Goal: Information Seeking & Learning: Check status

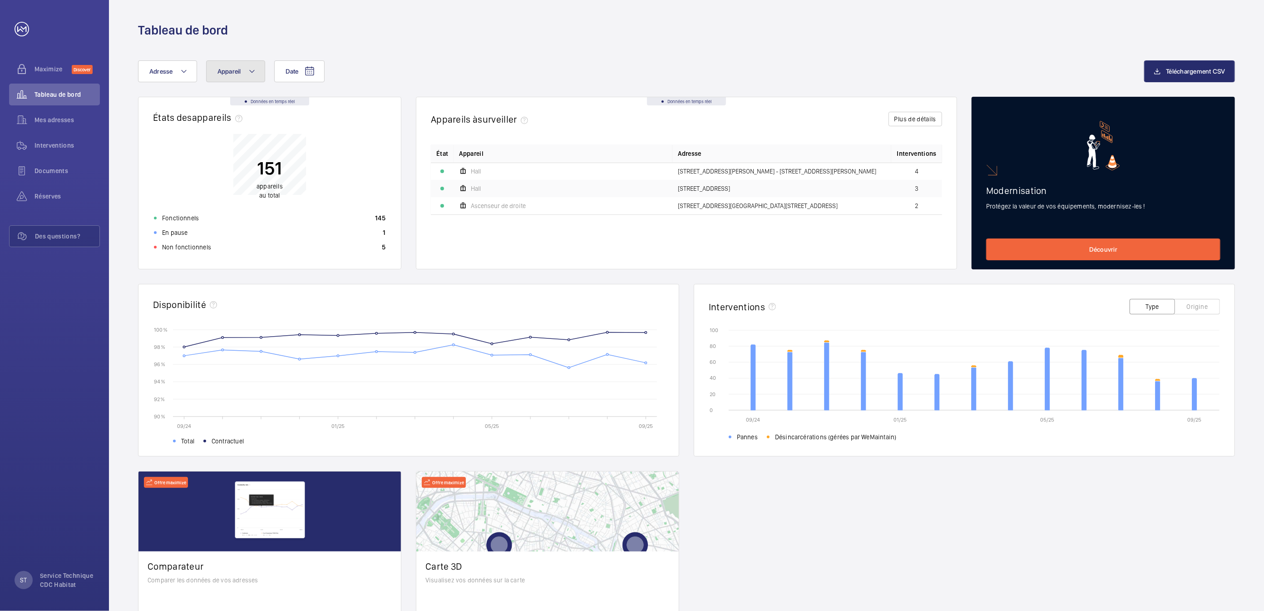
click at [228, 70] on span "Appareil" at bounding box center [230, 71] width 24 height 7
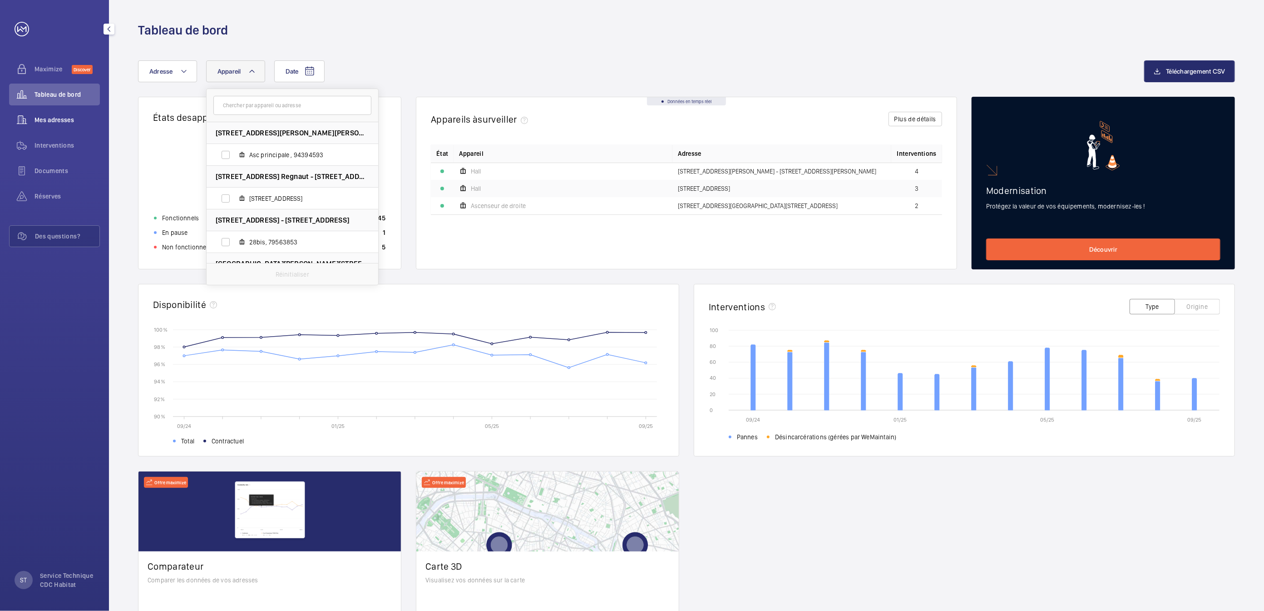
click at [54, 122] on span "Mes adresses" at bounding box center [67, 119] width 65 height 9
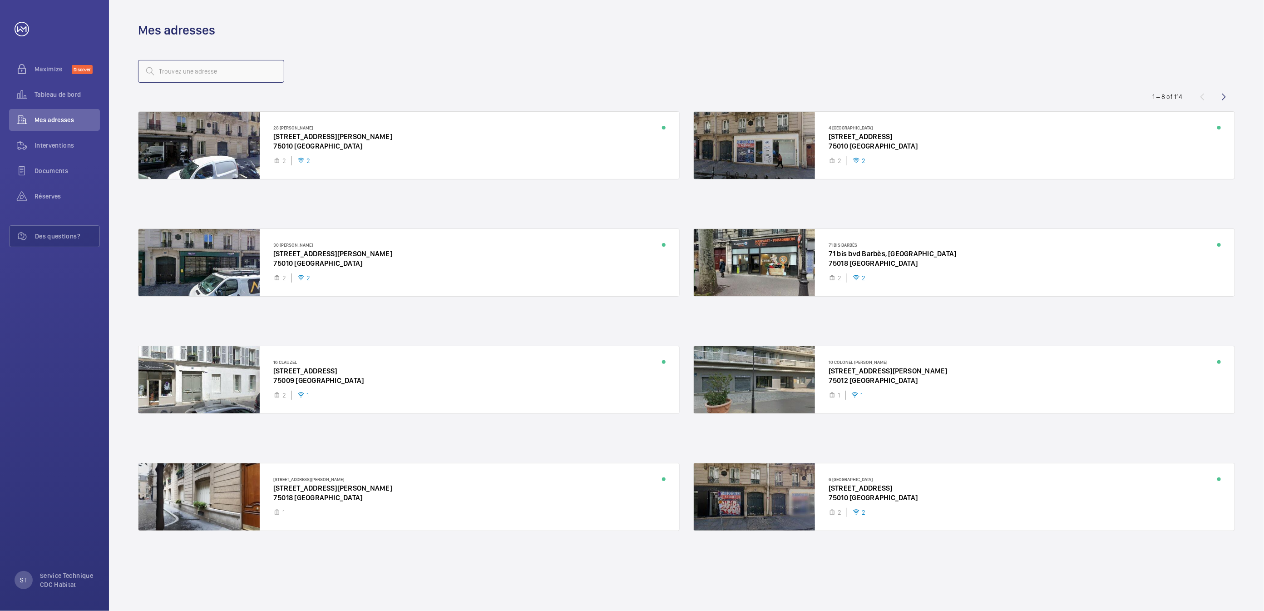
click at [235, 67] on input "text" at bounding box center [211, 71] width 146 height 23
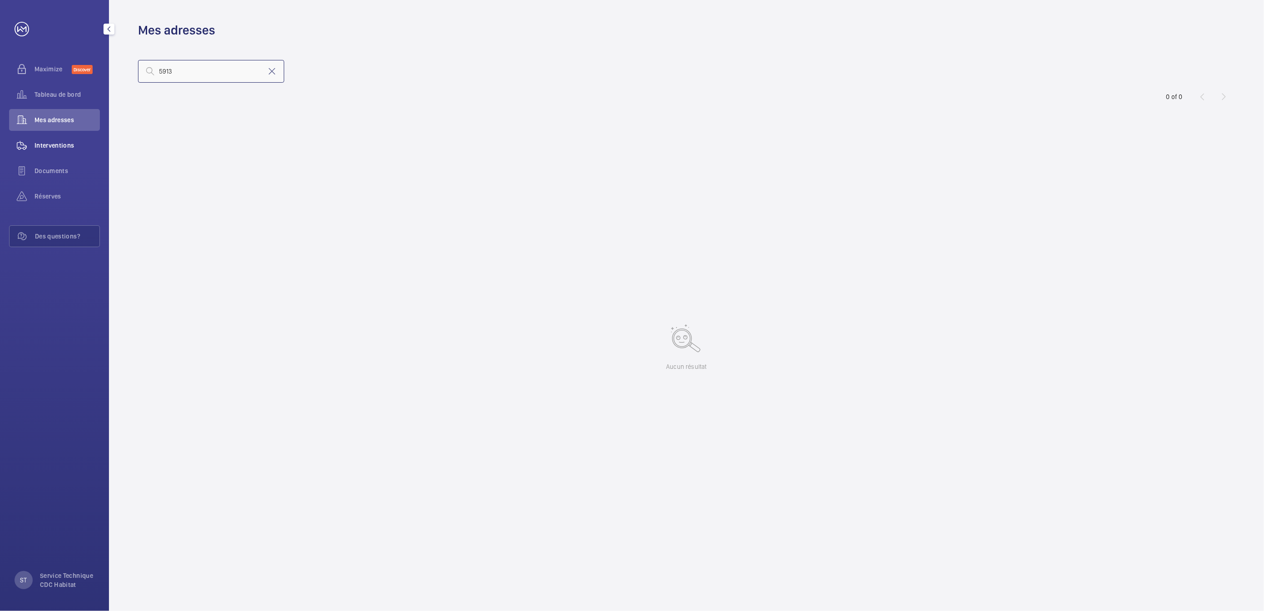
type input "5913"
click at [59, 141] on span "Interventions" at bounding box center [67, 145] width 65 height 9
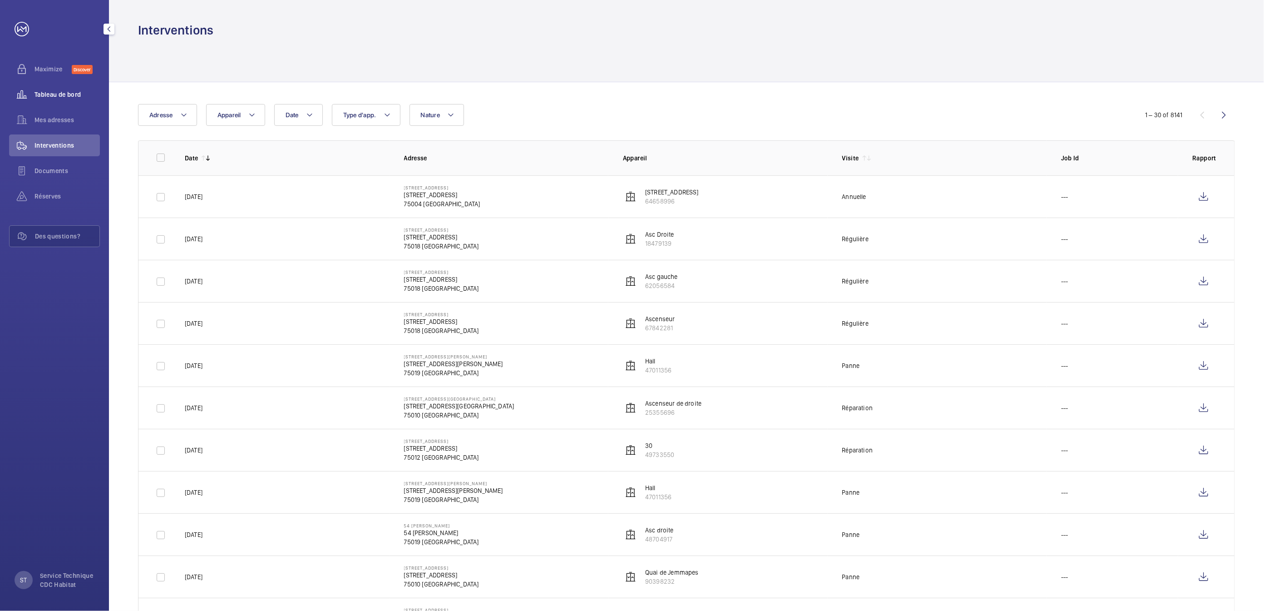
click at [64, 93] on span "Tableau de bord" at bounding box center [67, 94] width 65 height 9
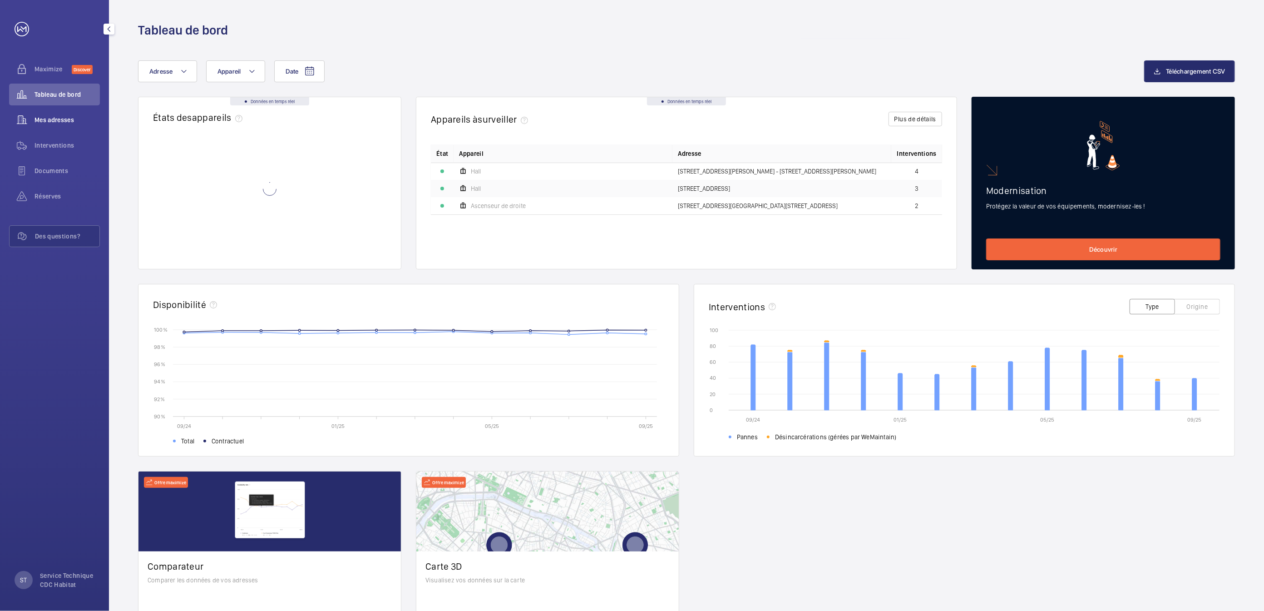
click at [53, 119] on span "Mes adresses" at bounding box center [67, 119] width 65 height 9
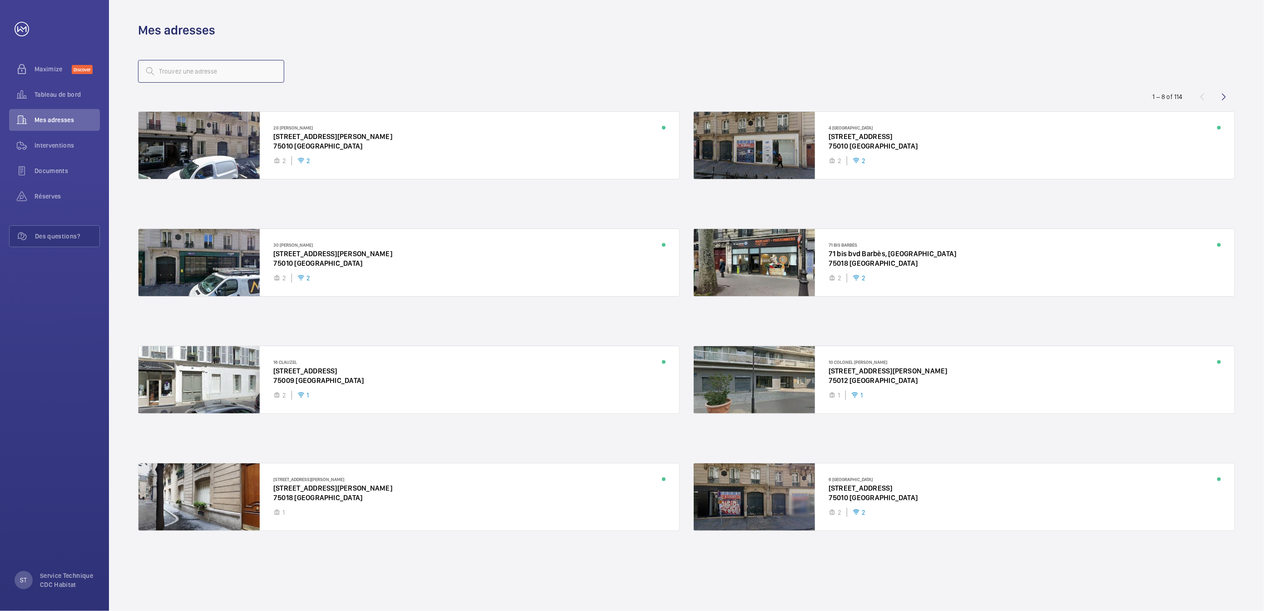
click at [189, 70] on input "text" at bounding box center [211, 71] width 146 height 23
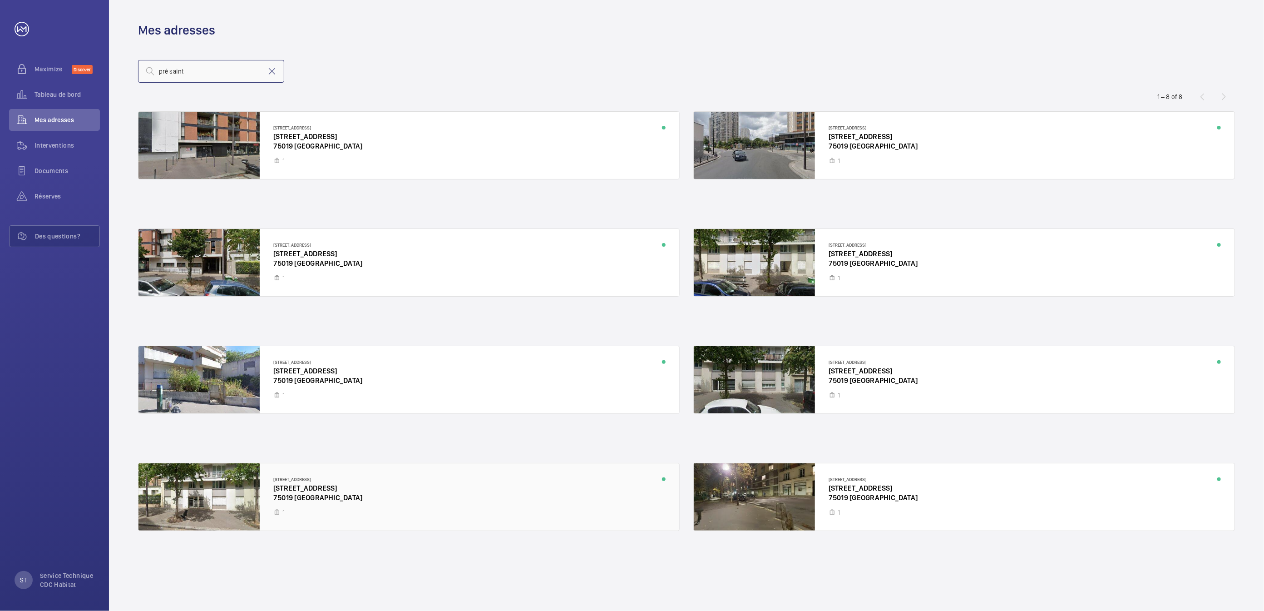
type input "pré saint"
click at [307, 491] on div at bounding box center [409, 496] width 541 height 67
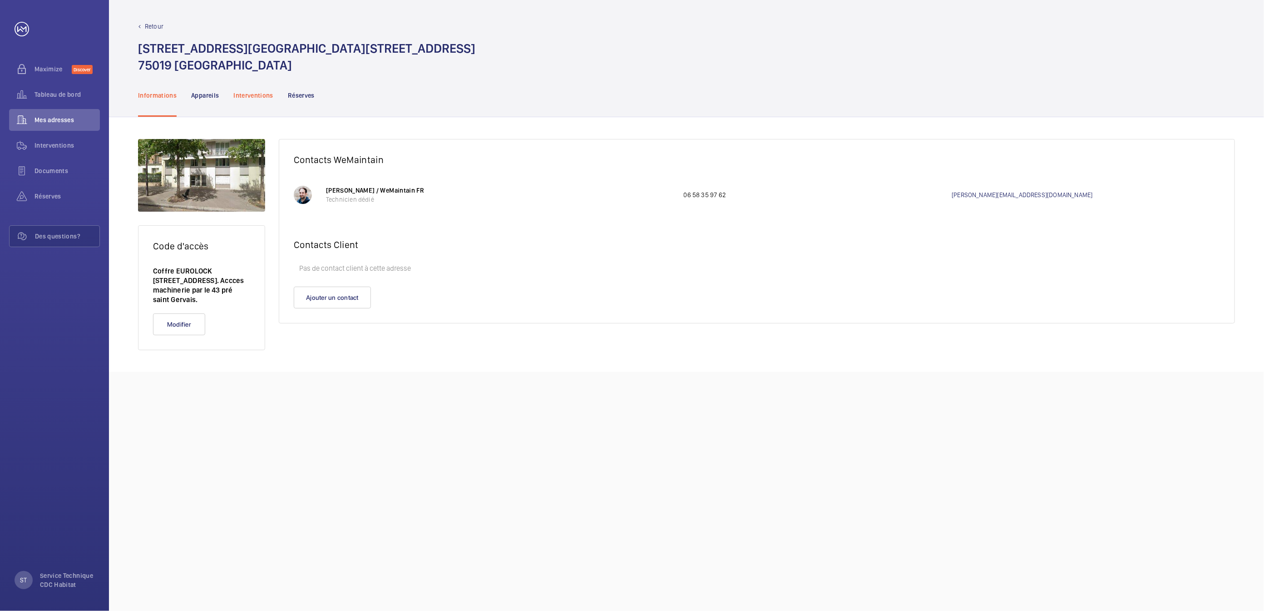
click at [246, 92] on p "Interventions" at bounding box center [253, 95] width 40 height 9
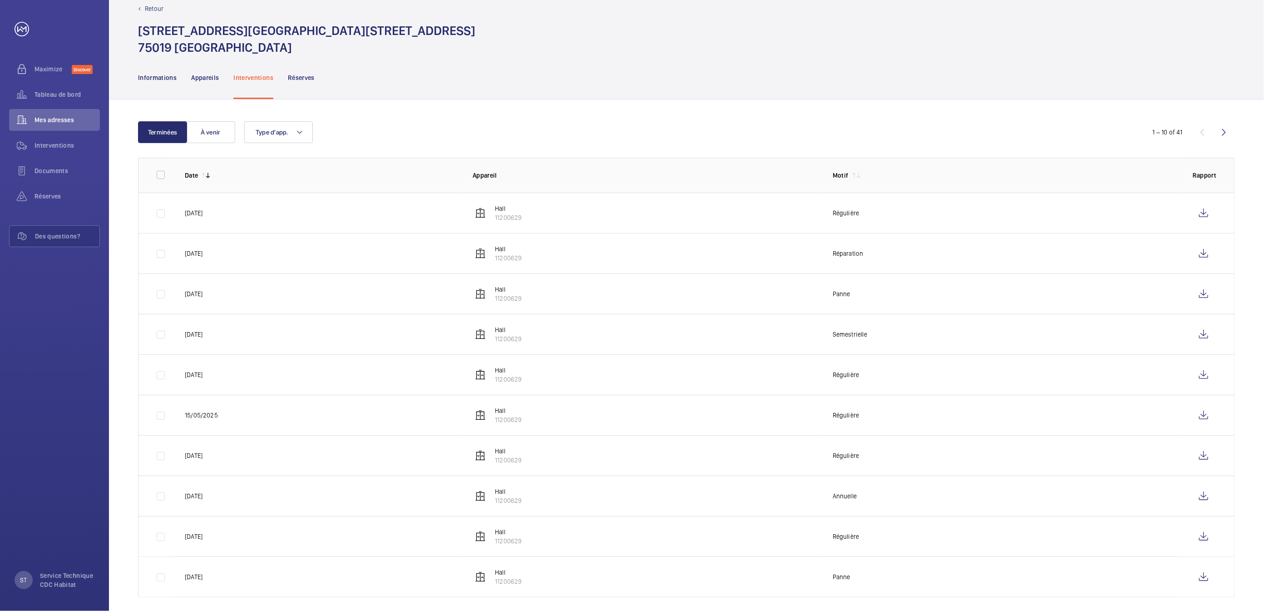
scroll to position [28, 0]
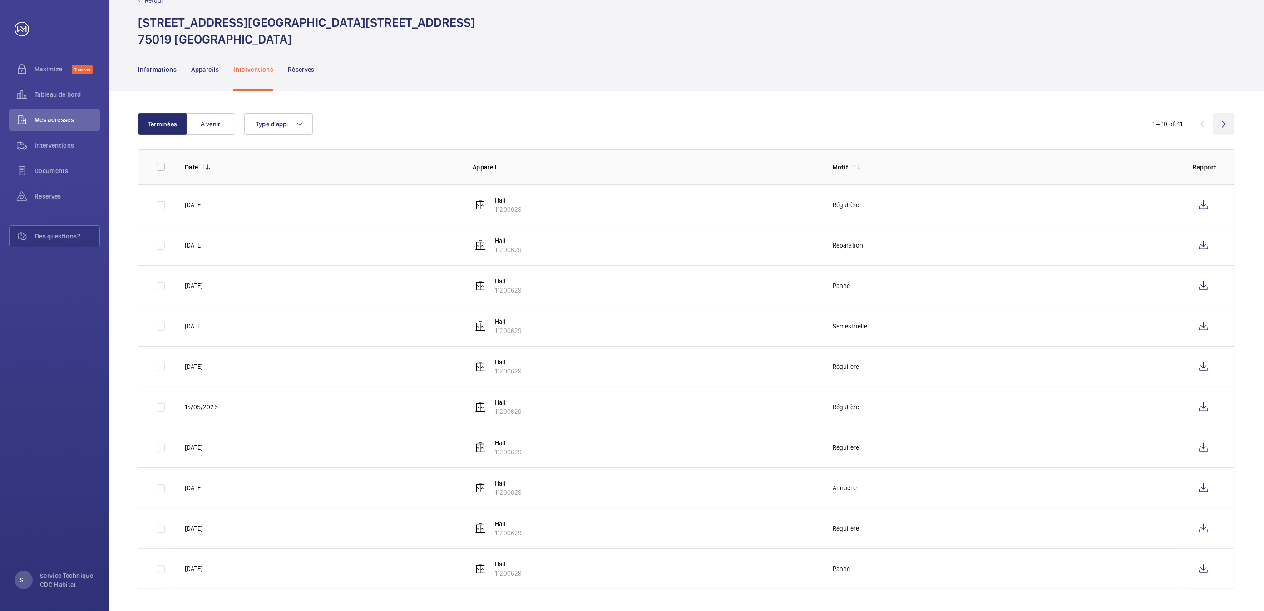
click at [1221, 124] on wm-front-icon-button at bounding box center [1224, 124] width 22 height 22
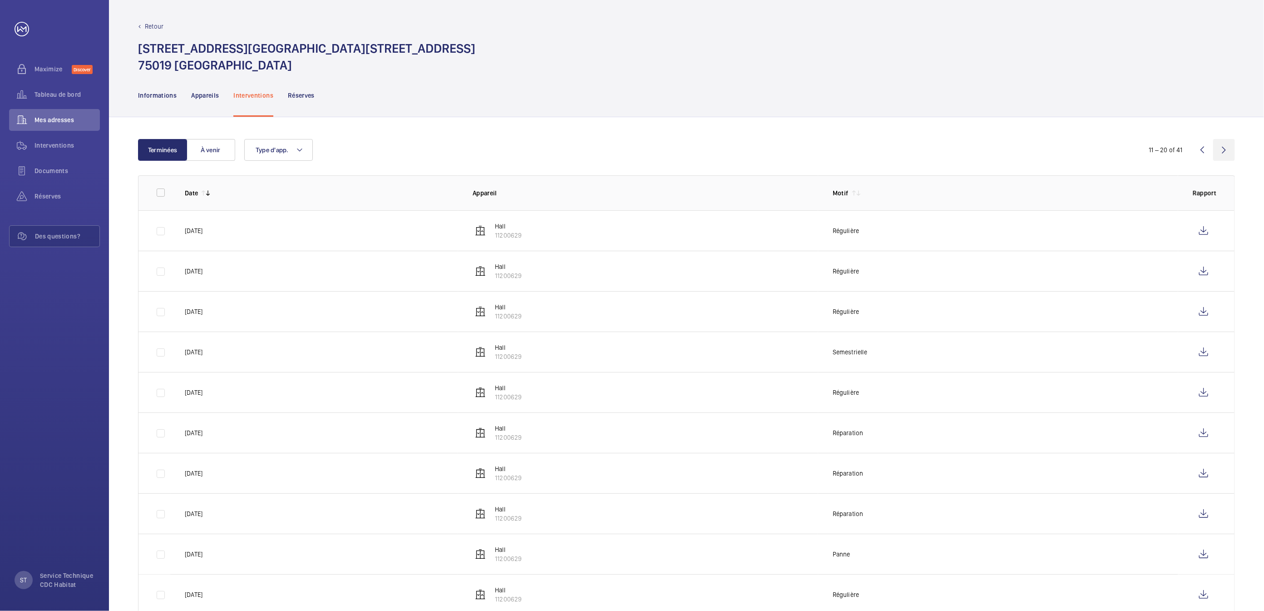
click at [1223, 148] on wm-front-icon-button at bounding box center [1224, 150] width 22 height 22
click at [848, 227] on p "Panne" at bounding box center [842, 230] width 18 height 9
click at [1199, 148] on wm-front-icon-button at bounding box center [1203, 150] width 22 height 22
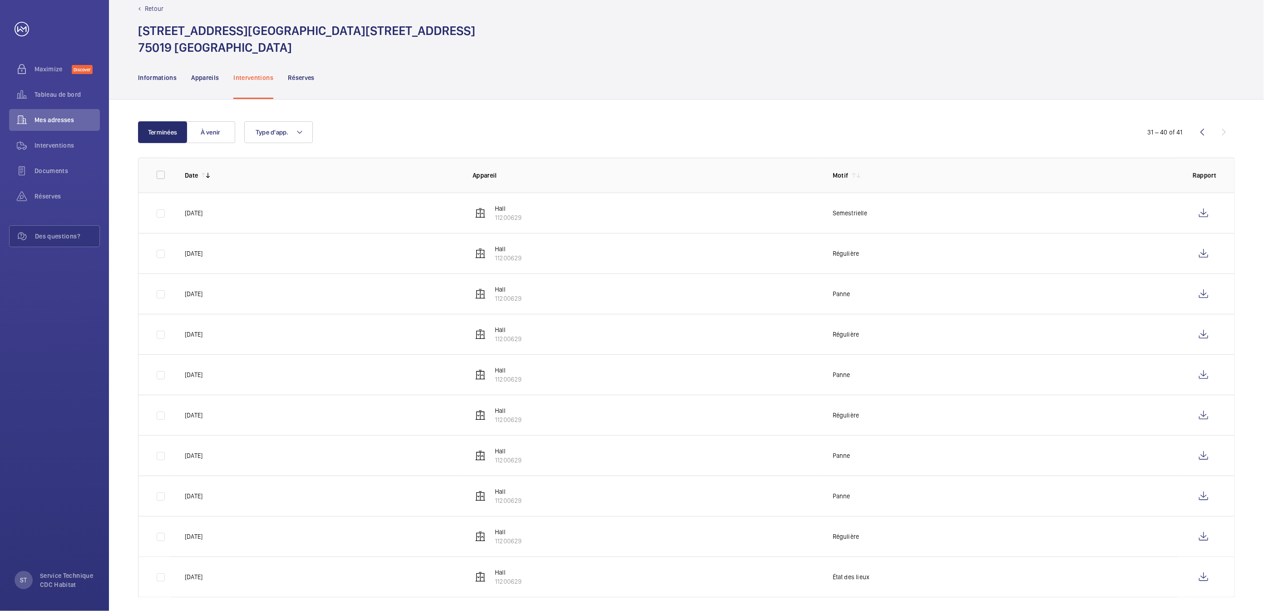
scroll to position [28, 0]
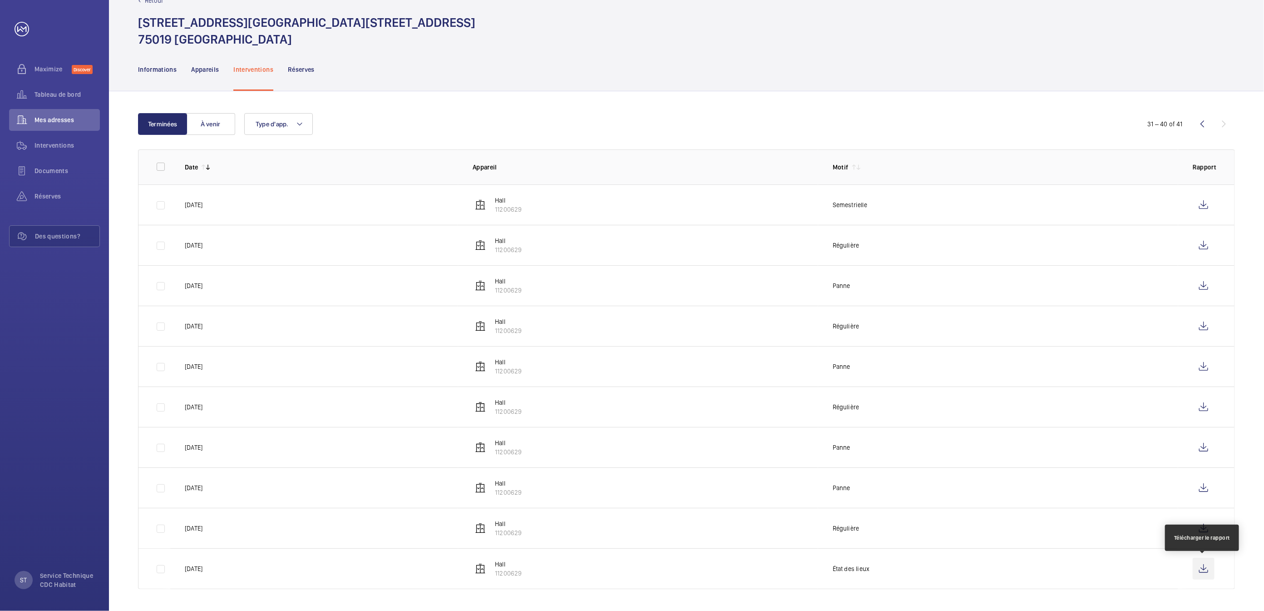
click at [1205, 568] on wm-front-icon-button at bounding box center [1204, 569] width 22 height 22
click at [1204, 528] on wm-front-icon-button at bounding box center [1204, 528] width 22 height 22
click at [1201, 125] on wm-front-icon-button at bounding box center [1203, 124] width 22 height 22
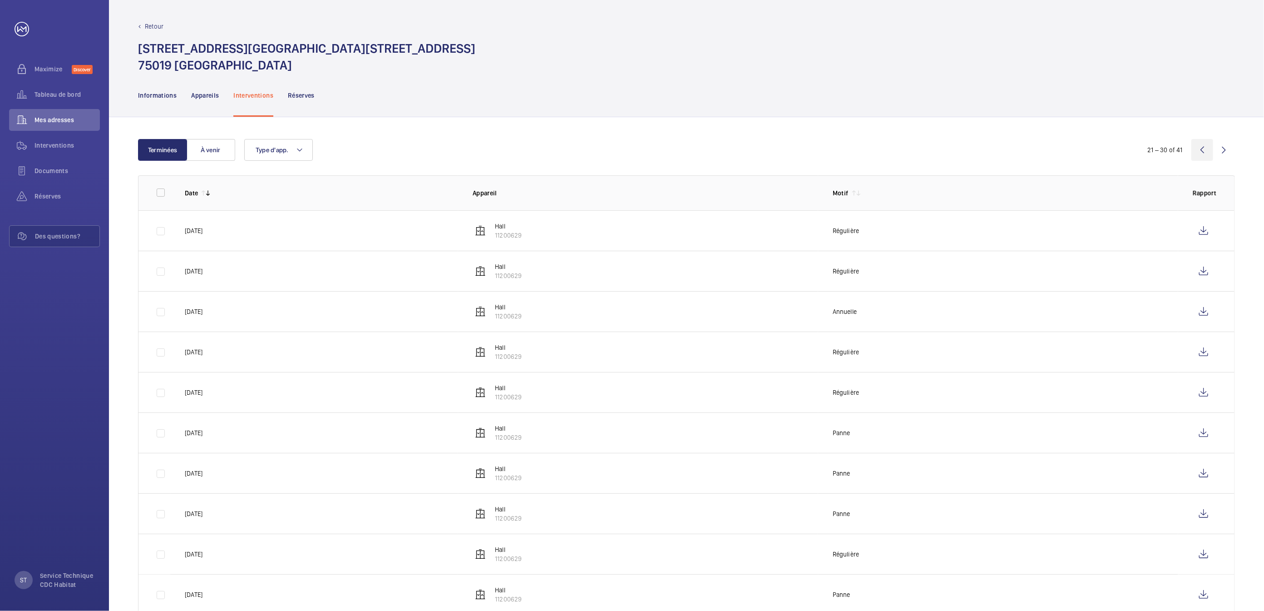
click at [1201, 125] on div "Terminées À venir Type d'app. 21 – 30 of 41 Date Appareil Motif Rapport [DATE] …" at bounding box center [686, 377] width 1155 height 520
click at [1200, 144] on wm-front-icon-button at bounding box center [1203, 150] width 22 height 22
click at [1205, 233] on wm-front-icon-button at bounding box center [1204, 231] width 22 height 22
